Goal: Transaction & Acquisition: Purchase product/service

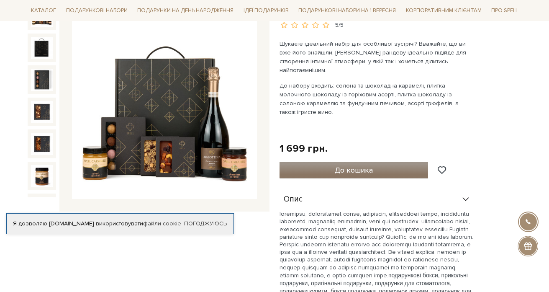
scroll to position [122, 0]
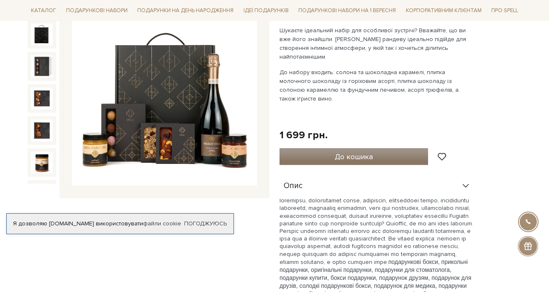
click at [336, 152] on span "До кошика" at bounding box center [354, 156] width 38 height 9
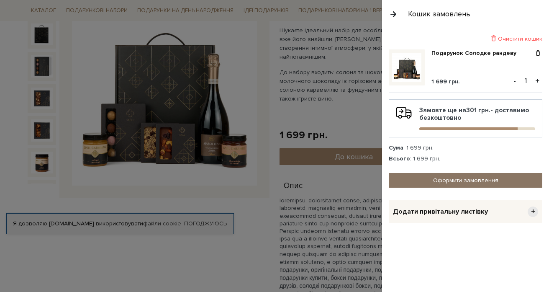
click at [481, 180] on link "Оформити замовлення" at bounding box center [466, 180] width 154 height 15
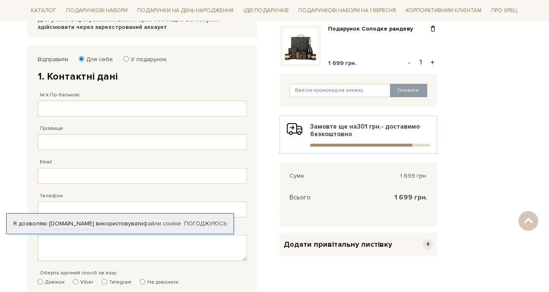
scroll to position [120, 0]
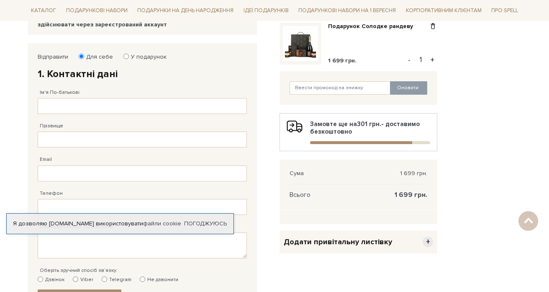
click at [127, 56] on label "У подарунок" at bounding box center [146, 57] width 41 height 8
click at [127, 56] on input "У подарунок" at bounding box center [125, 56] width 5 height 5
radio input "true"
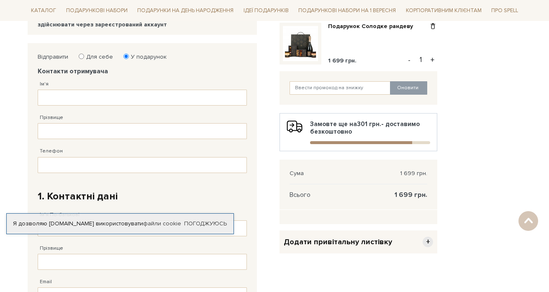
scroll to position [117, 0]
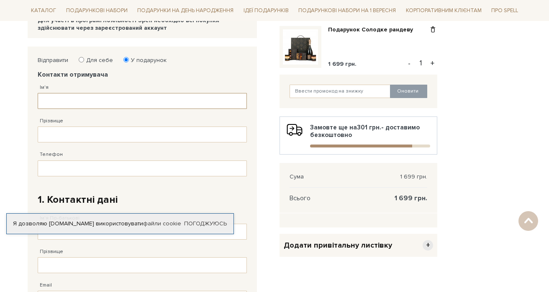
click at [76, 103] on input "Ім'я" at bounding box center [142, 101] width 209 height 16
type input "C"
type input "Сергій"
click at [71, 134] on input "Прізвище" at bounding box center [142, 134] width 209 height 16
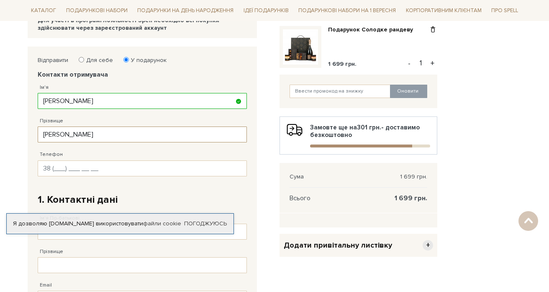
type input "Редько"
click at [52, 163] on input "Телефон" at bounding box center [142, 168] width 209 height 16
type input "38 (067) 508 57 53"
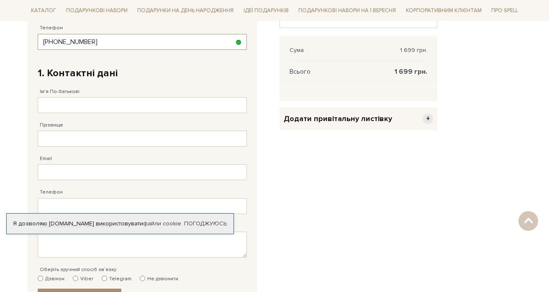
scroll to position [244, 0]
click at [64, 101] on input "Ім'я По-батькові" at bounding box center [142, 105] width 209 height 16
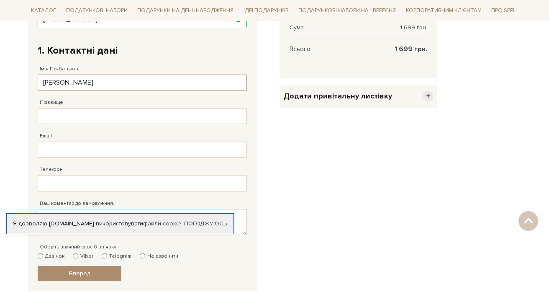
scroll to position [296, 0]
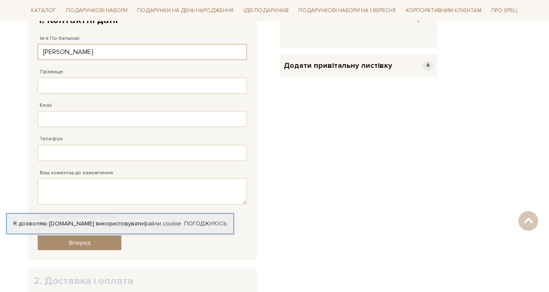
type input "Сергій Іванович"
click at [78, 83] on input "Прізвище" at bounding box center [142, 85] width 209 height 16
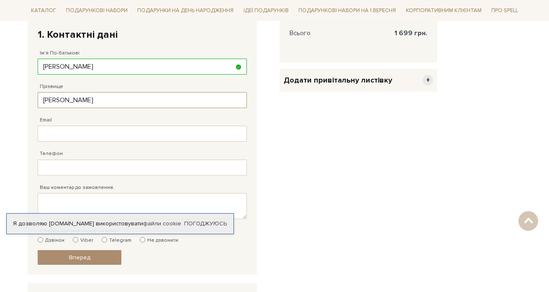
scroll to position [285, 0]
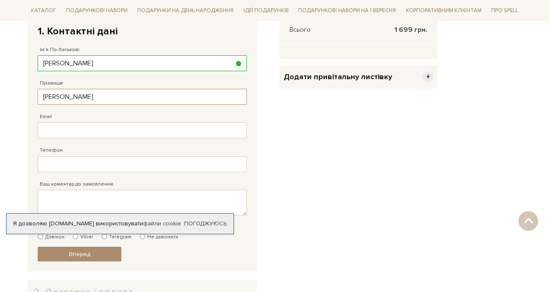
type input "Редько"
click at [85, 131] on input "Email" at bounding box center [142, 130] width 209 height 16
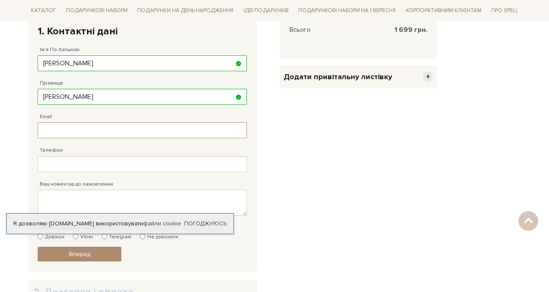
type input "irseni84@gmail.com"
type input "38 (067) 508 57 53"
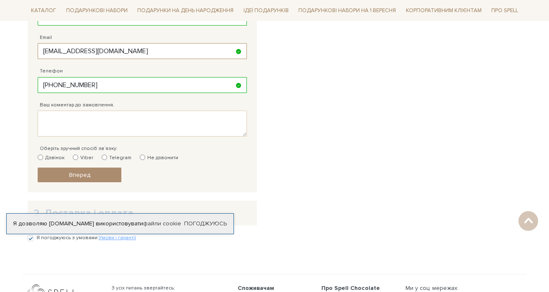
scroll to position [371, 0]
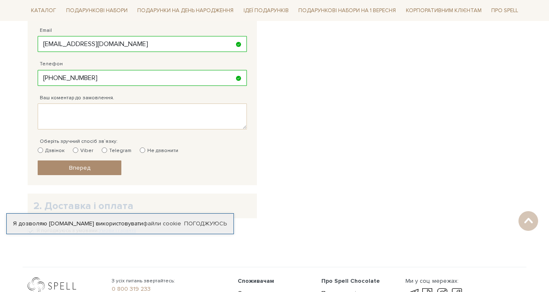
click at [38, 151] on input "Дзвінок" at bounding box center [40, 149] width 5 height 5
radio input "true"
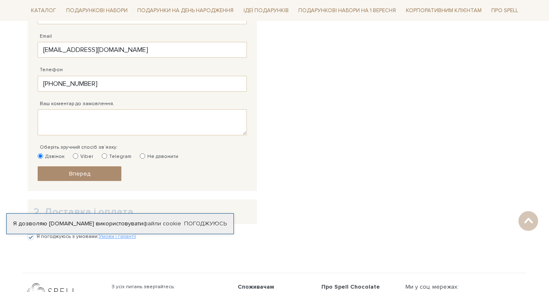
scroll to position [365, 0]
click at [72, 119] on textarea "Ваш коментар до замовлення." at bounding box center [142, 123] width 209 height 26
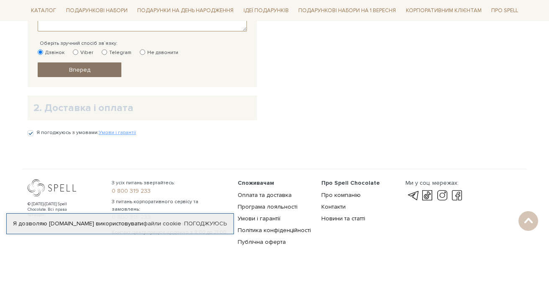
scroll to position [470, 0]
type textarea "Самовивіз"
click at [95, 68] on link "Вперед" at bounding box center [80, 69] width 84 height 15
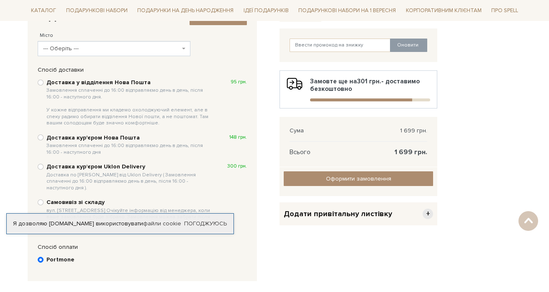
click at [164, 46] on span "--- Оберіть ---" at bounding box center [111, 48] width 137 height 8
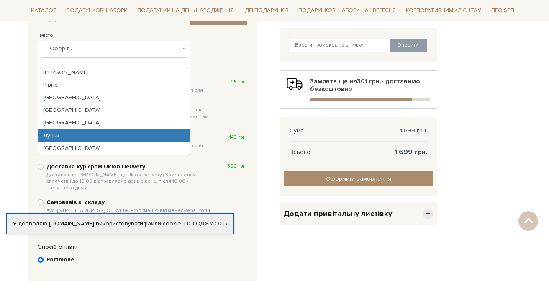
scroll to position [0, 0]
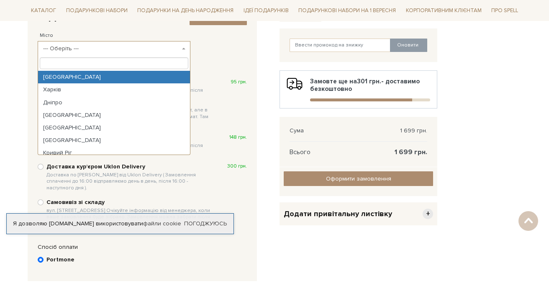
select select "Київ"
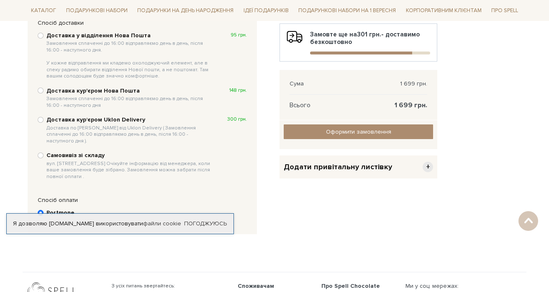
scroll to position [214, 0]
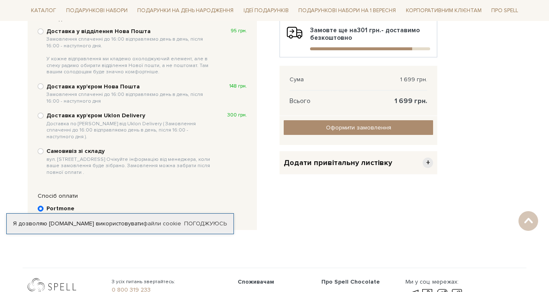
click at [37, 142] on div "Доставка у відділення Нова Пошта Замовлення сплаченні до 16:00 відправляємо ден…" at bounding box center [142, 102] width 218 height 158
click at [42, 148] on input "Самовивіз зі складу вул. Велика Кільцева, 4-А. Очікуйте інформацію від менеджер…" at bounding box center [41, 151] width 6 height 6
radio input "true"
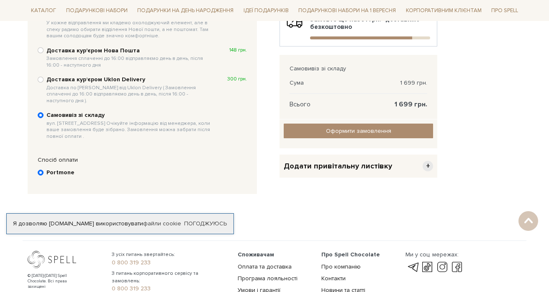
scroll to position [277, 0]
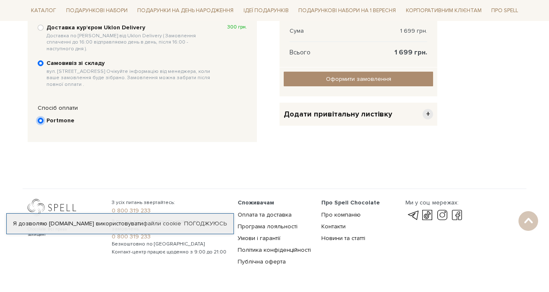
click at [41, 118] on input "Portmone" at bounding box center [41, 121] width 6 height 6
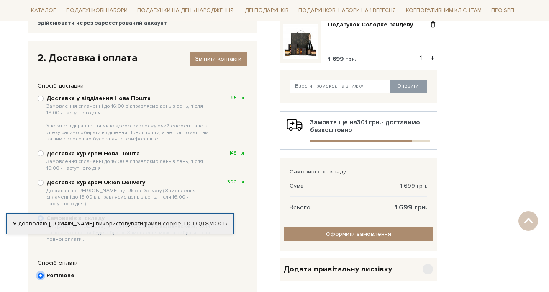
scroll to position [169, 0]
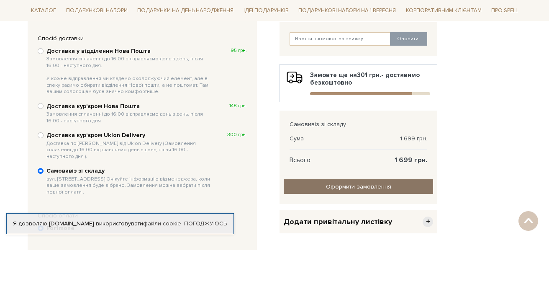
click at [376, 183] on input "Оформити замовлення" at bounding box center [358, 186] width 149 height 15
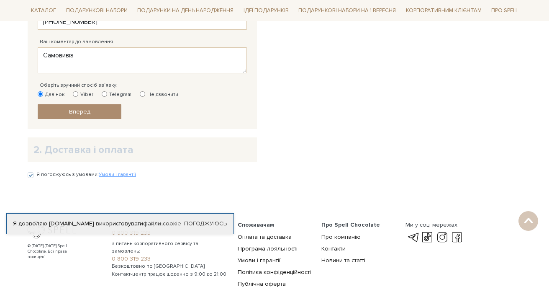
scroll to position [423, 0]
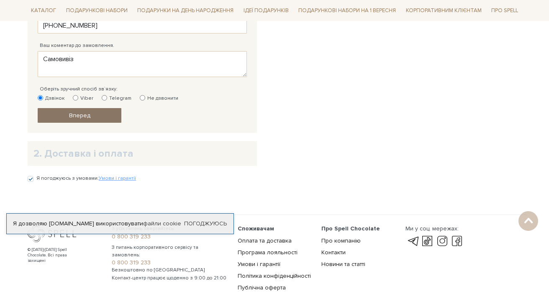
click at [102, 115] on link "Вперед" at bounding box center [80, 115] width 84 height 15
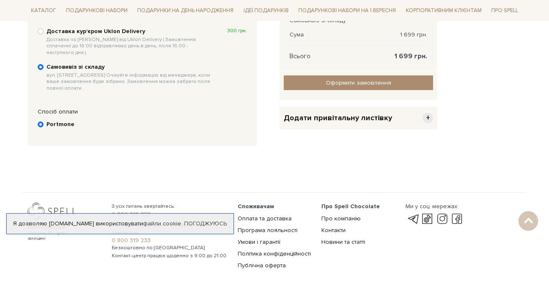
scroll to position [304, 0]
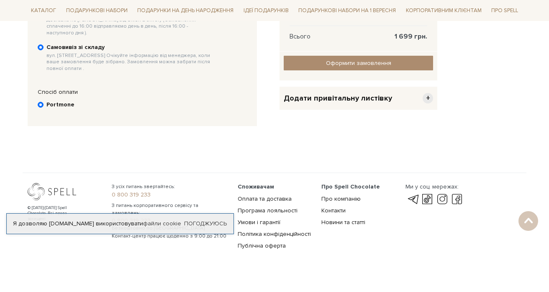
scroll to position [304, 0]
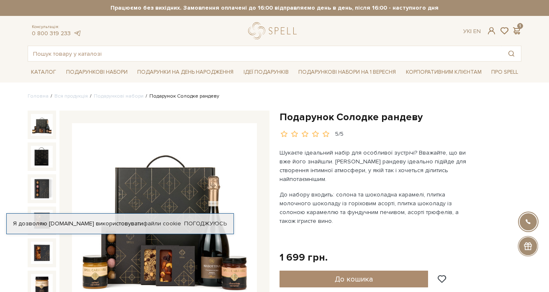
scroll to position [3, 0]
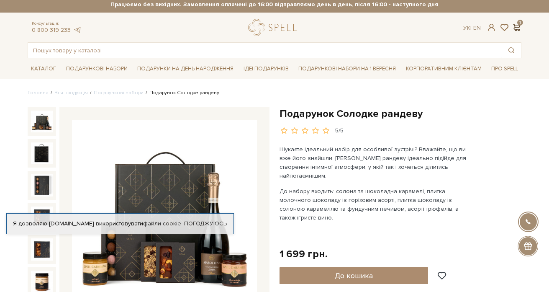
click at [520, 27] on span at bounding box center [516, 27] width 10 height 9
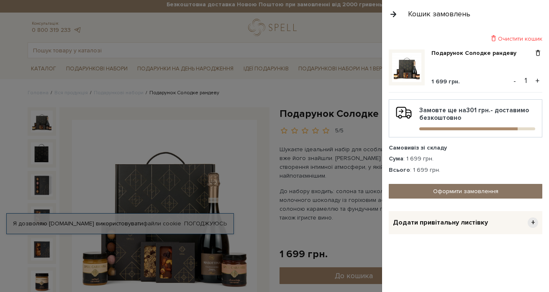
click at [459, 194] on link "Оформити замовлення" at bounding box center [466, 191] width 154 height 15
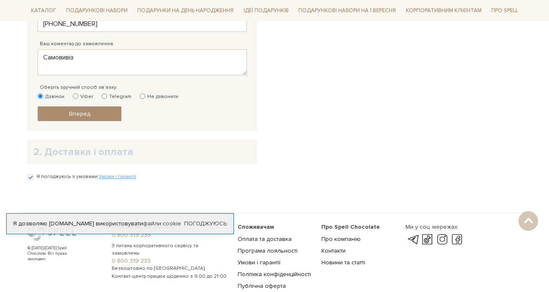
scroll to position [426, 0]
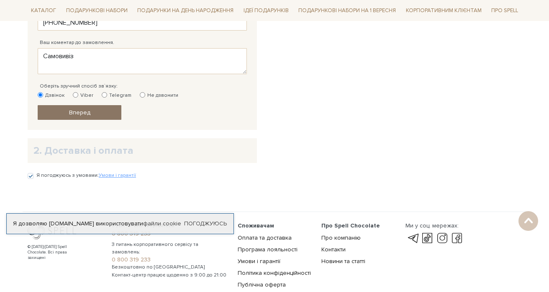
click at [98, 106] on link "Вперед" at bounding box center [80, 112] width 84 height 15
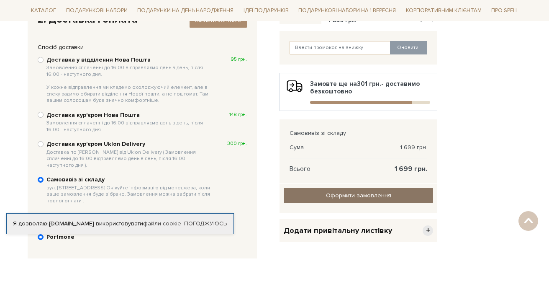
scroll to position [162, 0]
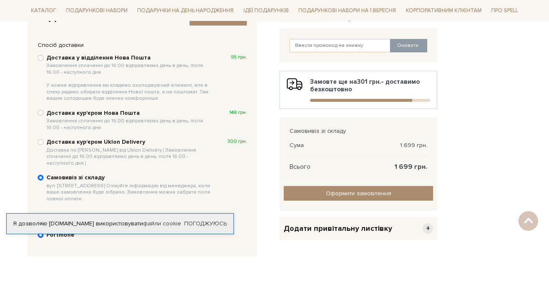
click at [377, 185] on div "Оформити замовлення Оформити замовлення Назад" at bounding box center [359, 196] width 158 height 29
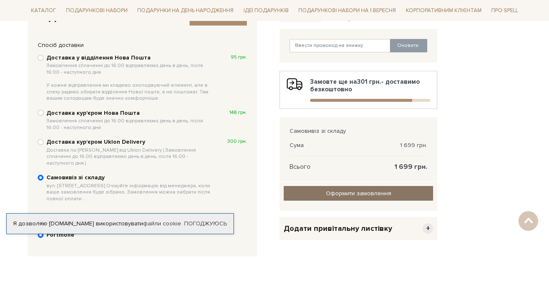
click at [378, 192] on input "Оформити замовлення" at bounding box center [358, 193] width 149 height 15
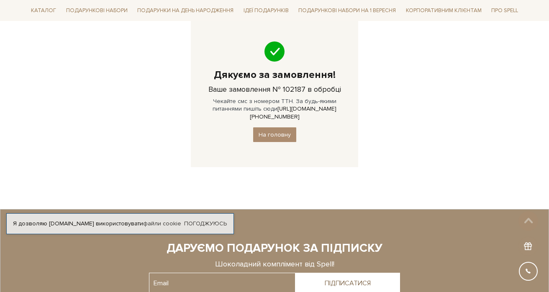
scroll to position [100, 0]
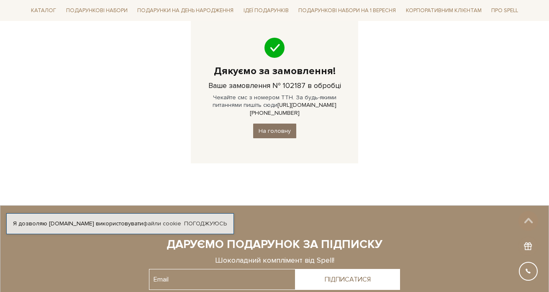
click at [282, 123] on link "На головну" at bounding box center [274, 130] width 43 height 15
